Goal: Task Accomplishment & Management: Manage account settings

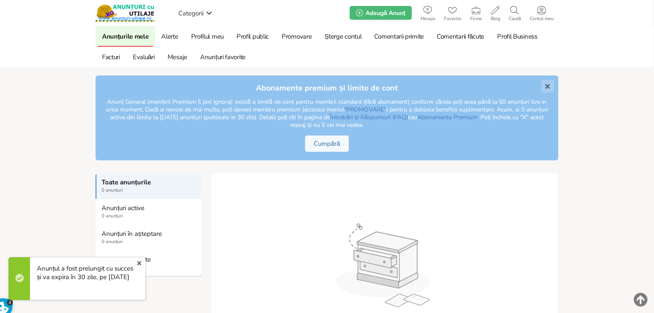
click at [548, 85] on icon at bounding box center [548, 86] width 5 height 13
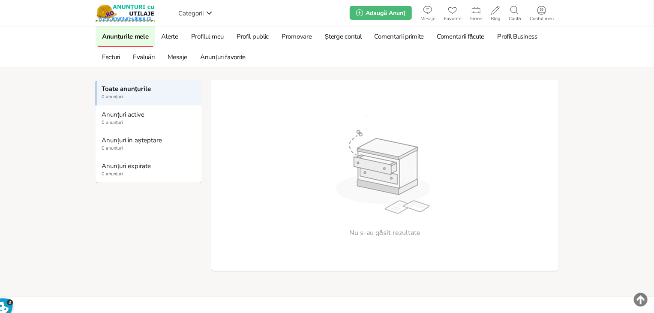
click at [120, 113] on strong "Anunțuri active" at bounding box center [149, 115] width 95 height 8
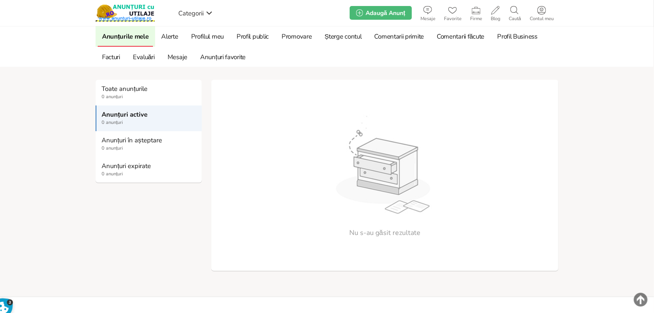
click at [118, 89] on strong "Toate anunțurile" at bounding box center [149, 89] width 95 height 8
